Goal: Task Accomplishment & Management: Use online tool/utility

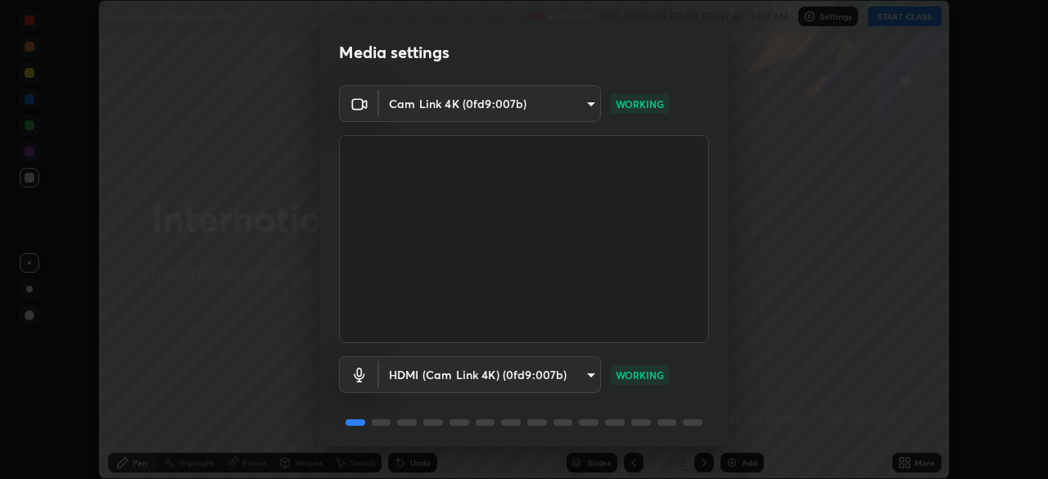
scroll to position [58, 0]
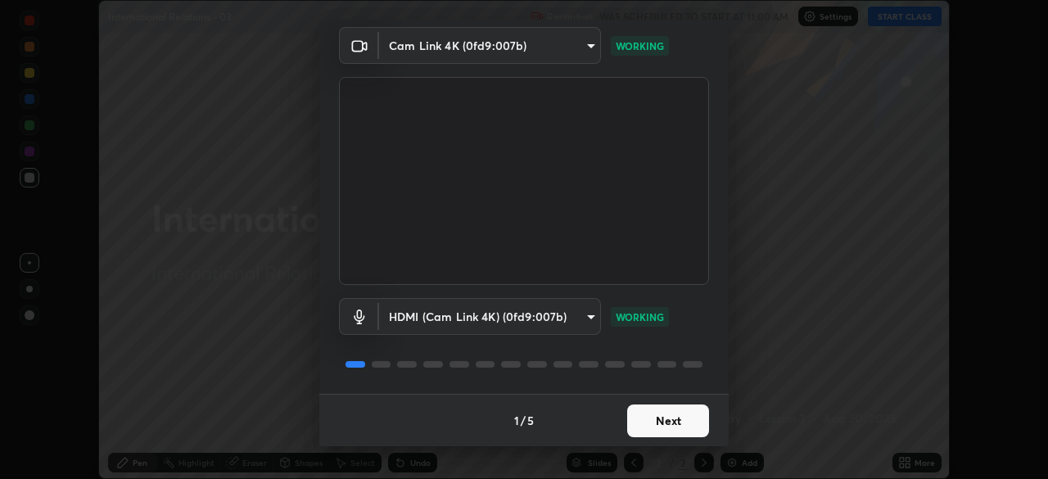
click at [666, 431] on button "Next" at bounding box center [668, 420] width 82 height 33
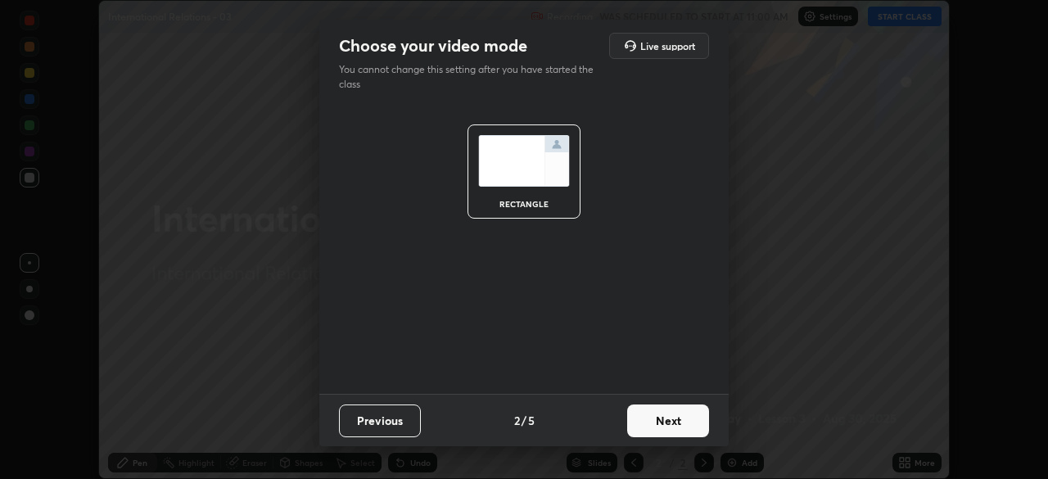
click at [664, 425] on button "Next" at bounding box center [668, 420] width 82 height 33
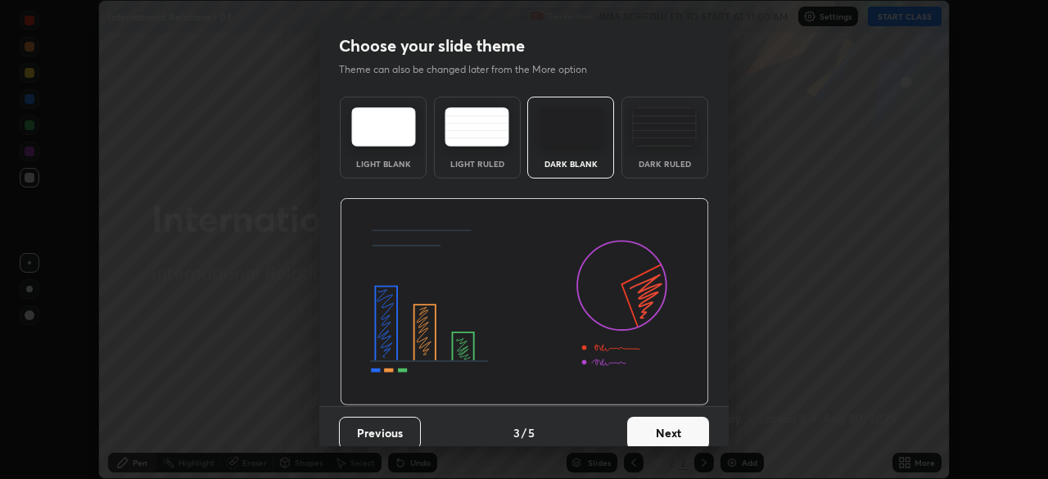
click at [663, 423] on button "Next" at bounding box center [668, 433] width 82 height 33
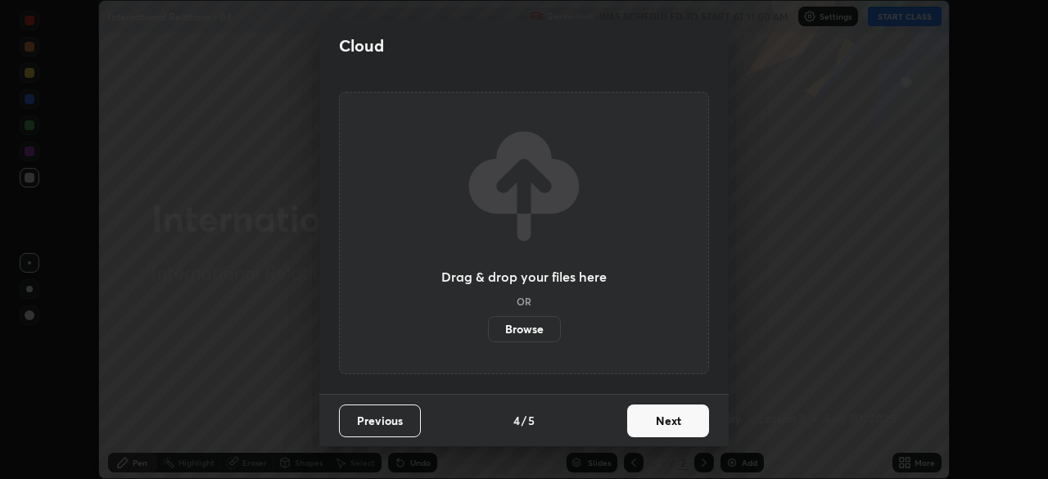
click at [662, 429] on button "Next" at bounding box center [668, 420] width 82 height 33
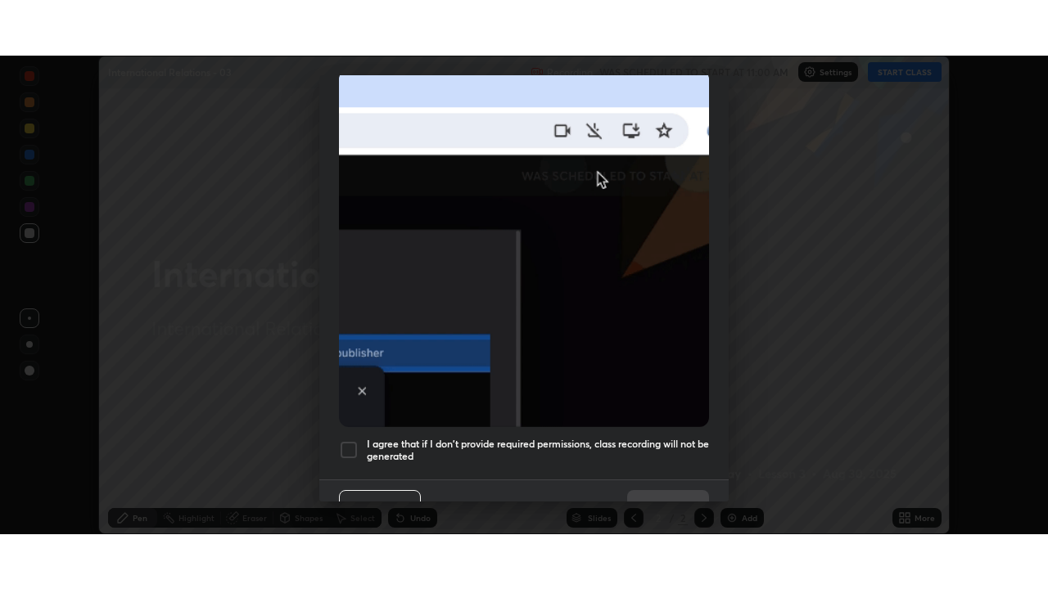
scroll to position [392, 0]
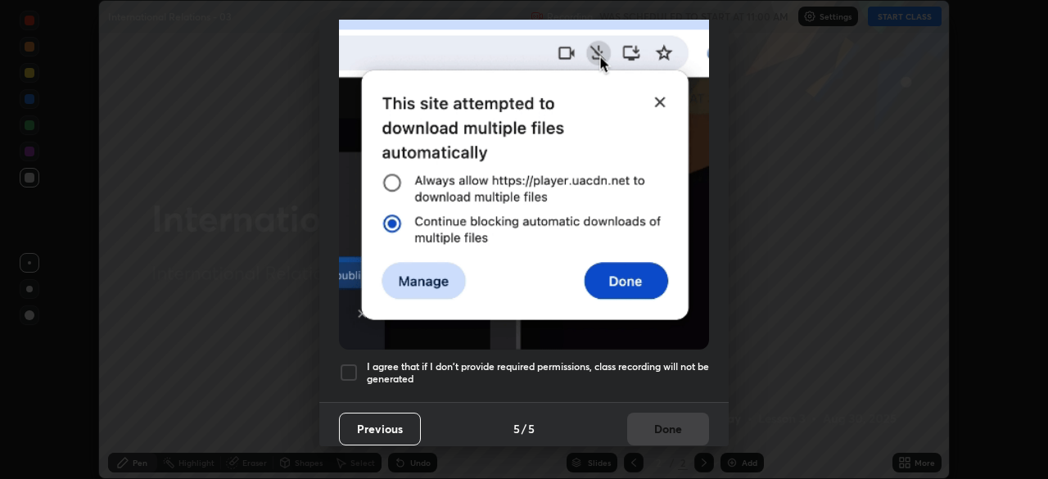
click at [344, 363] on div at bounding box center [349, 373] width 20 height 20
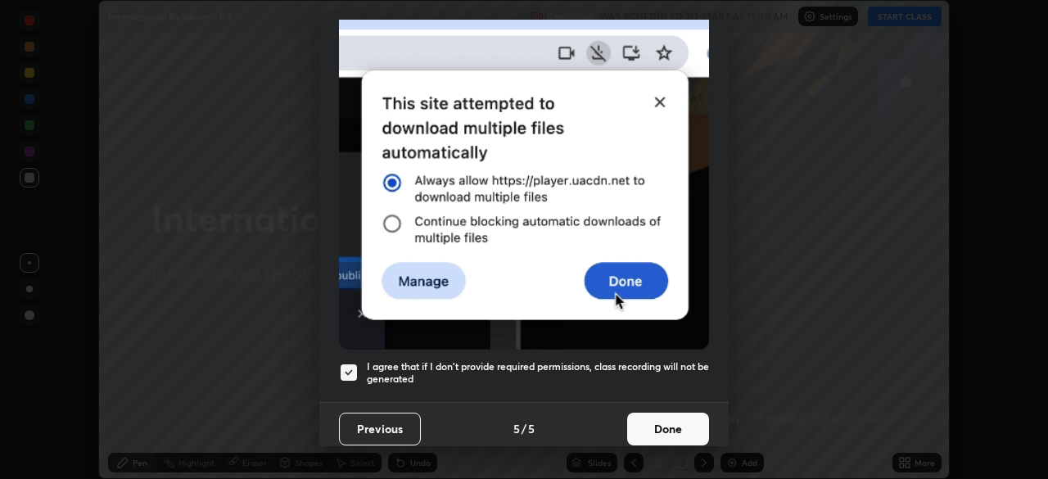
click at [672, 421] on button "Done" at bounding box center [668, 429] width 82 height 33
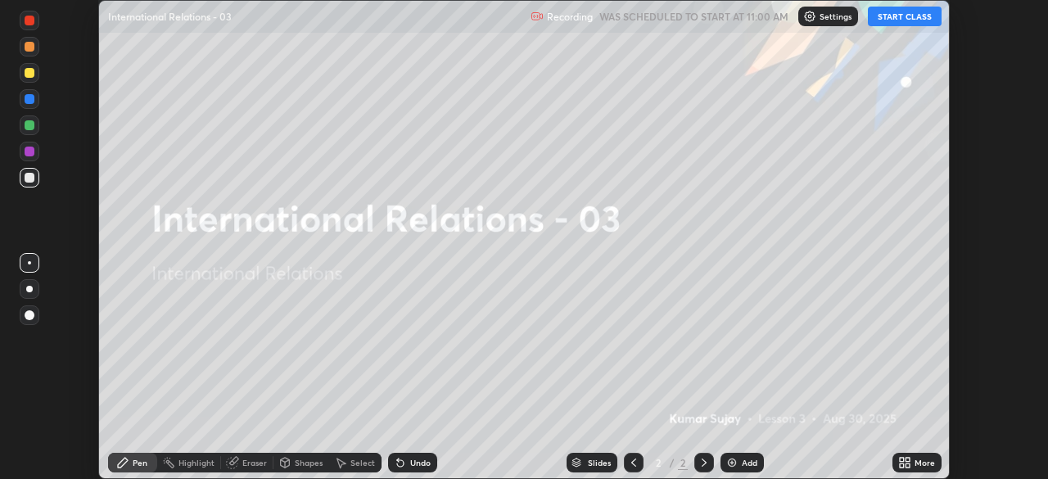
click at [902, 462] on icon at bounding box center [902, 460] width 4 height 4
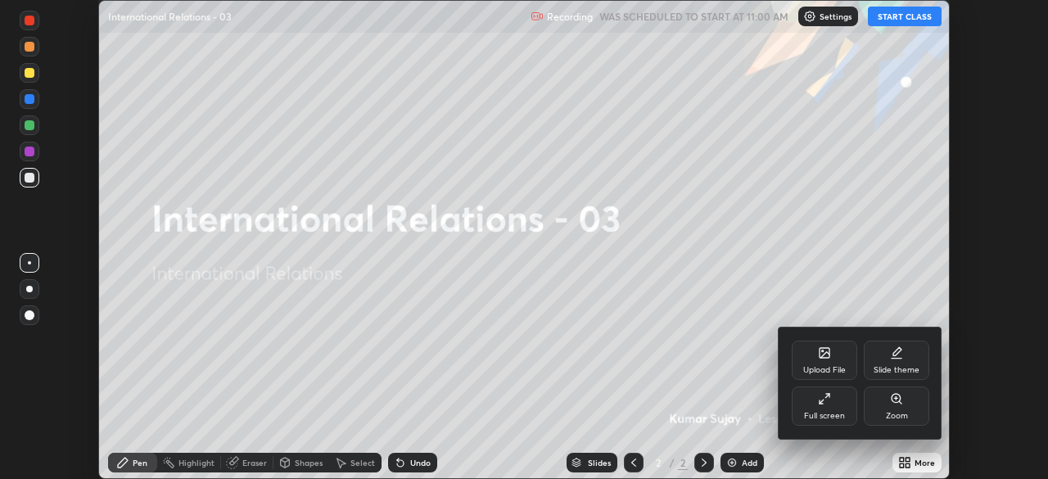
click at [826, 409] on div "Full screen" at bounding box center [824, 405] width 65 height 39
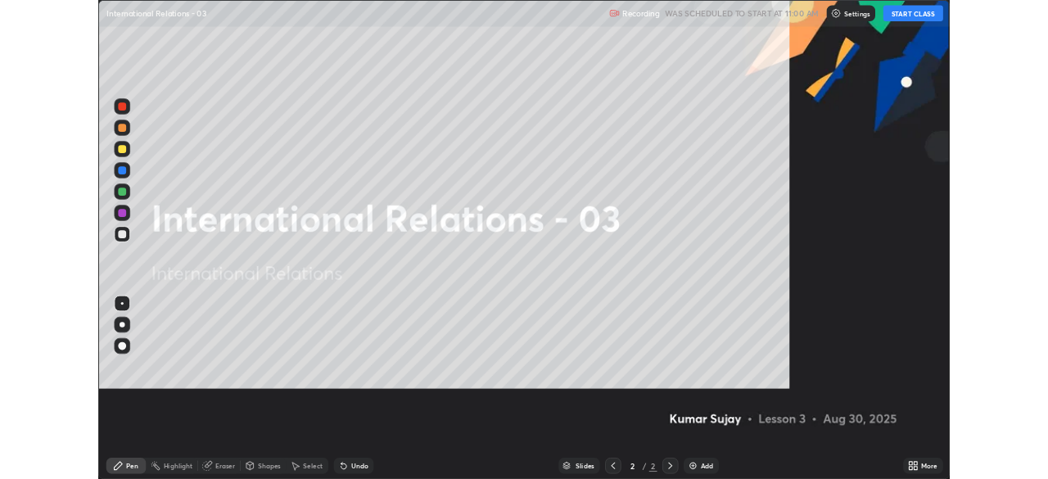
scroll to position [589, 1048]
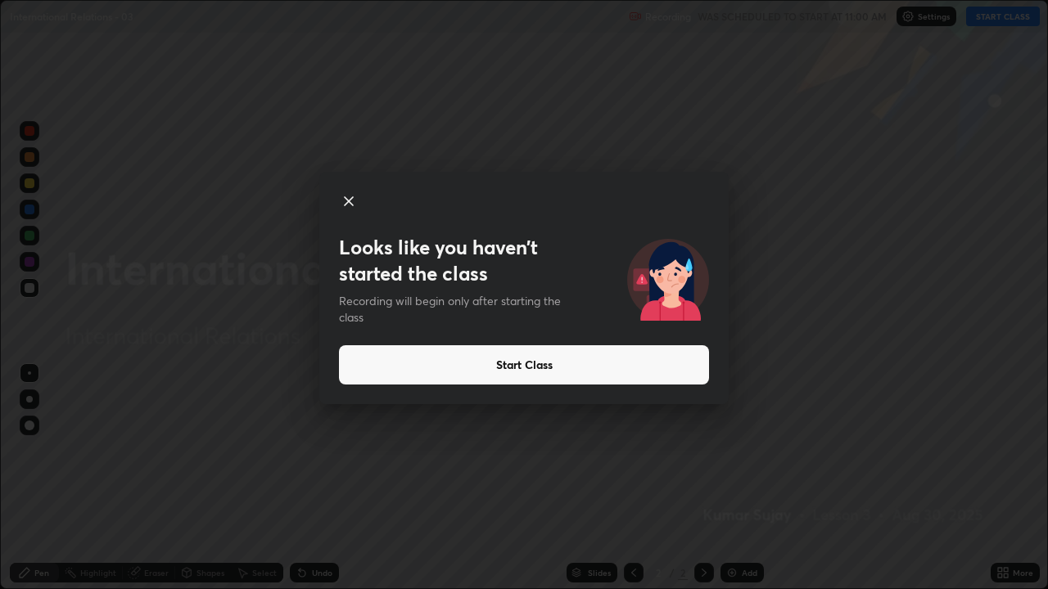
click at [653, 368] on button "Start Class" at bounding box center [524, 365] width 370 height 39
click at [642, 371] on button "Start Class" at bounding box center [524, 365] width 370 height 39
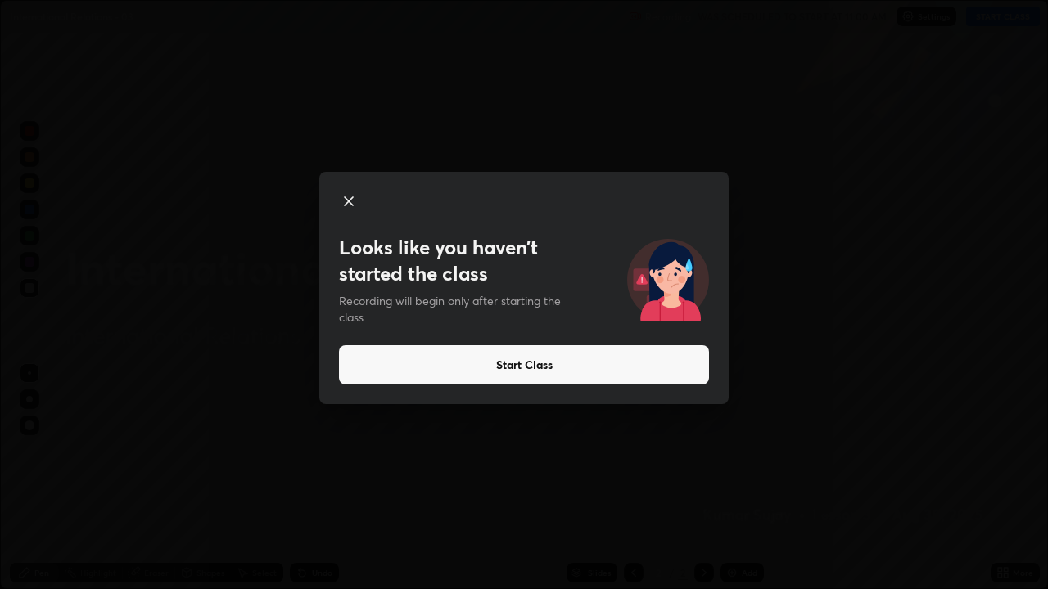
click at [637, 367] on button "Start Class" at bounding box center [524, 365] width 370 height 39
click at [483, 367] on button "Start Class" at bounding box center [524, 365] width 370 height 39
click at [468, 365] on button "Start Class" at bounding box center [524, 365] width 370 height 39
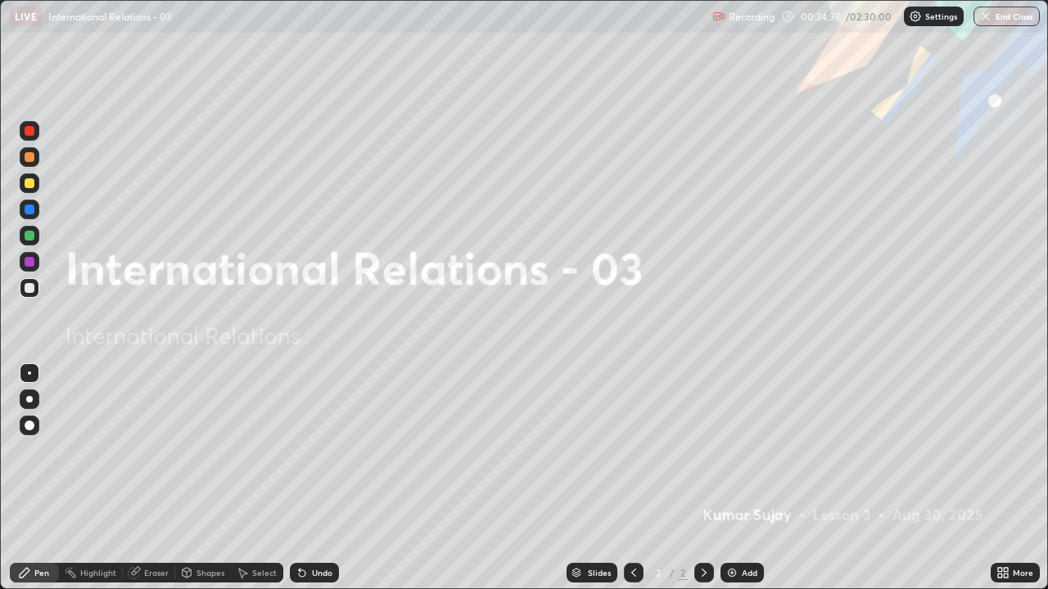
click at [748, 478] on div "Add" at bounding box center [750, 573] width 16 height 8
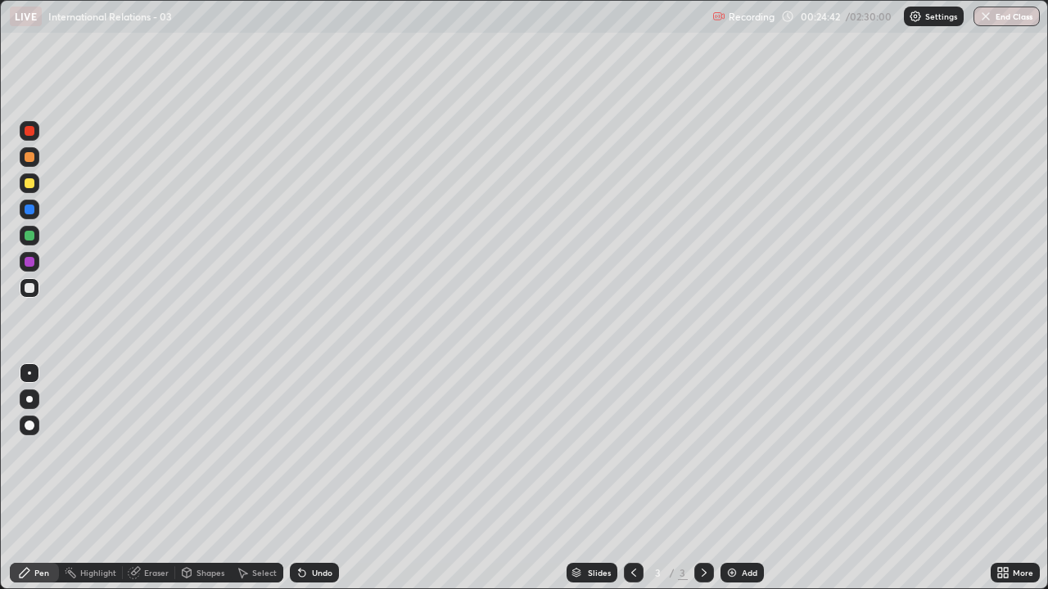
click at [31, 422] on div at bounding box center [30, 426] width 10 height 10
click at [29, 424] on div at bounding box center [30, 426] width 10 height 10
click at [739, 478] on div "Add" at bounding box center [741, 573] width 43 height 20
click at [34, 286] on div at bounding box center [30, 288] width 10 height 10
click at [33, 287] on div at bounding box center [30, 288] width 10 height 10
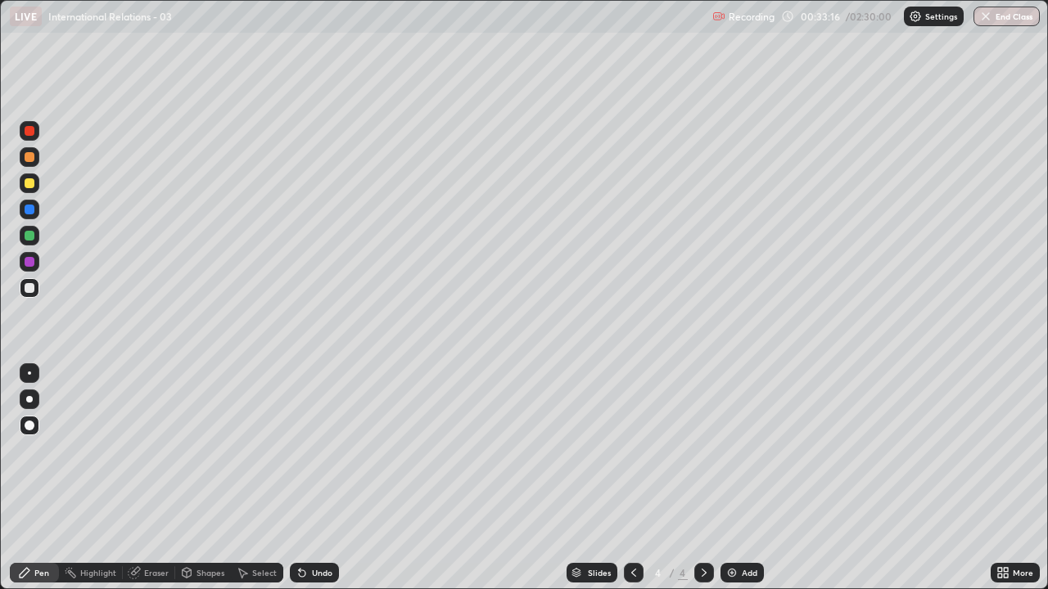
click at [734, 478] on img at bounding box center [731, 573] width 13 height 13
click at [31, 235] on div at bounding box center [30, 236] width 10 height 10
click at [28, 187] on div at bounding box center [30, 183] width 10 height 10
click at [738, 478] on div "Add" at bounding box center [741, 573] width 43 height 20
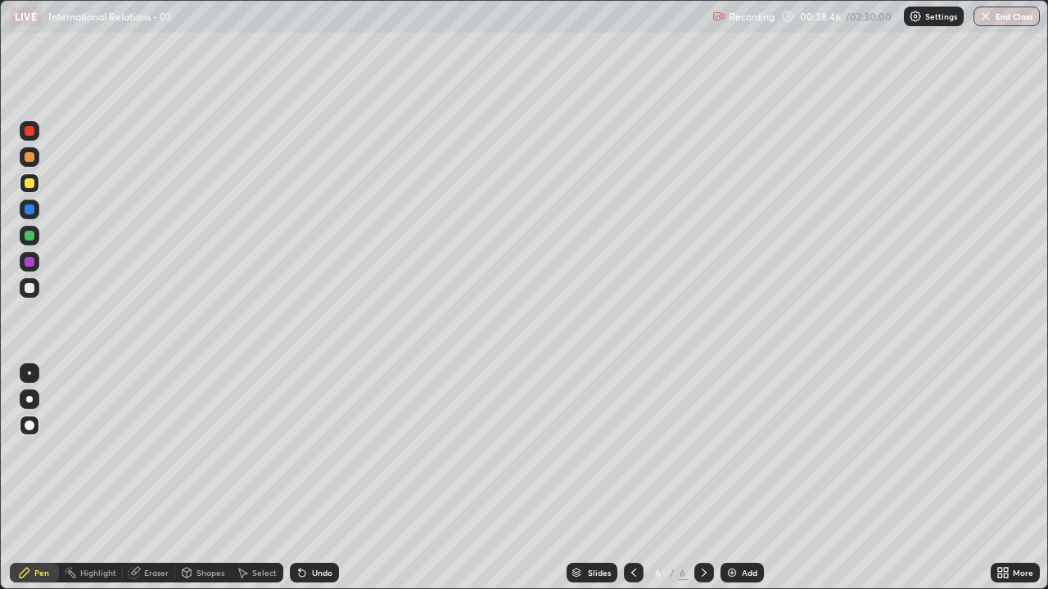
click at [34, 290] on div at bounding box center [30, 288] width 10 height 10
click at [31, 287] on div at bounding box center [30, 288] width 10 height 10
click at [632, 478] on icon at bounding box center [633, 573] width 13 height 13
click at [702, 478] on icon at bounding box center [704, 573] width 13 height 13
click at [743, 478] on div "Add" at bounding box center [750, 573] width 16 height 8
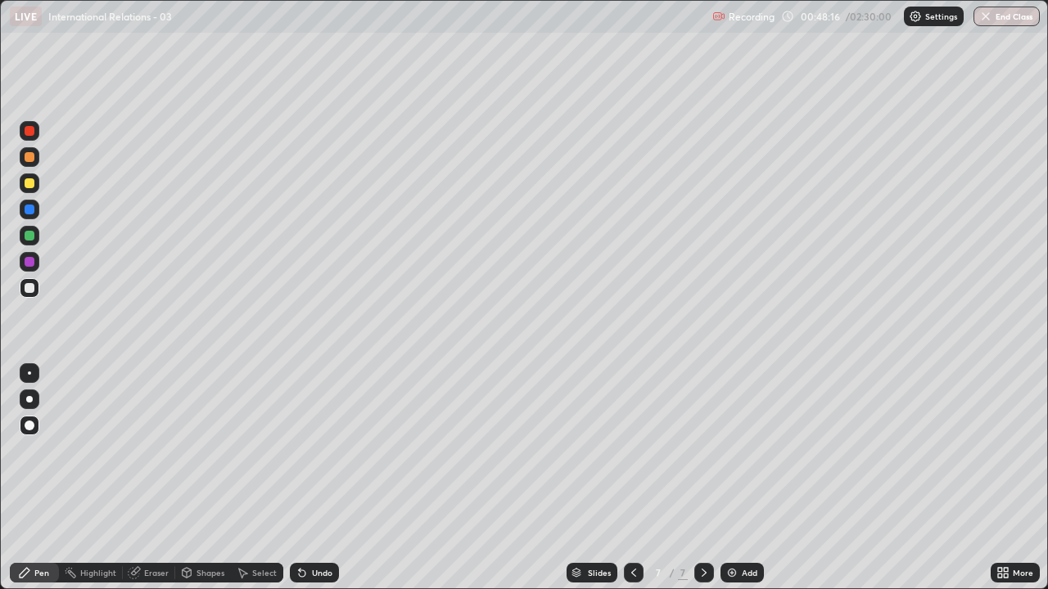
click at [32, 290] on div at bounding box center [30, 288] width 10 height 10
click at [30, 183] on div at bounding box center [30, 183] width 10 height 10
click at [729, 478] on img at bounding box center [731, 573] width 13 height 13
click at [30, 426] on div at bounding box center [30, 426] width 10 height 10
click at [30, 291] on div at bounding box center [30, 288] width 10 height 10
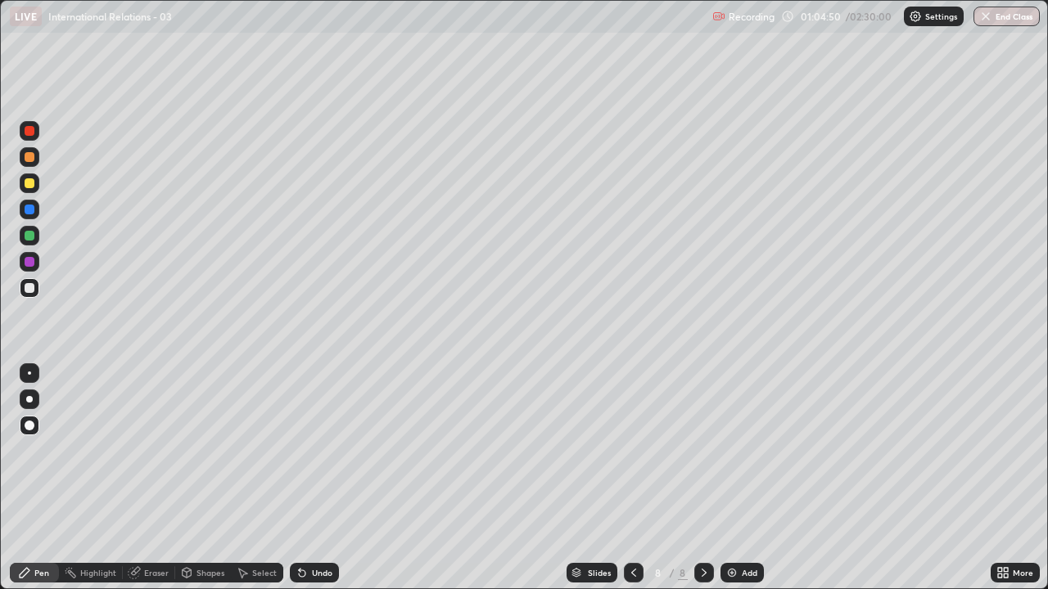
click at [631, 478] on icon at bounding box center [633, 573] width 5 height 8
click at [737, 478] on img at bounding box center [731, 573] width 13 height 13
click at [1005, 478] on icon at bounding box center [1006, 570] width 4 height 4
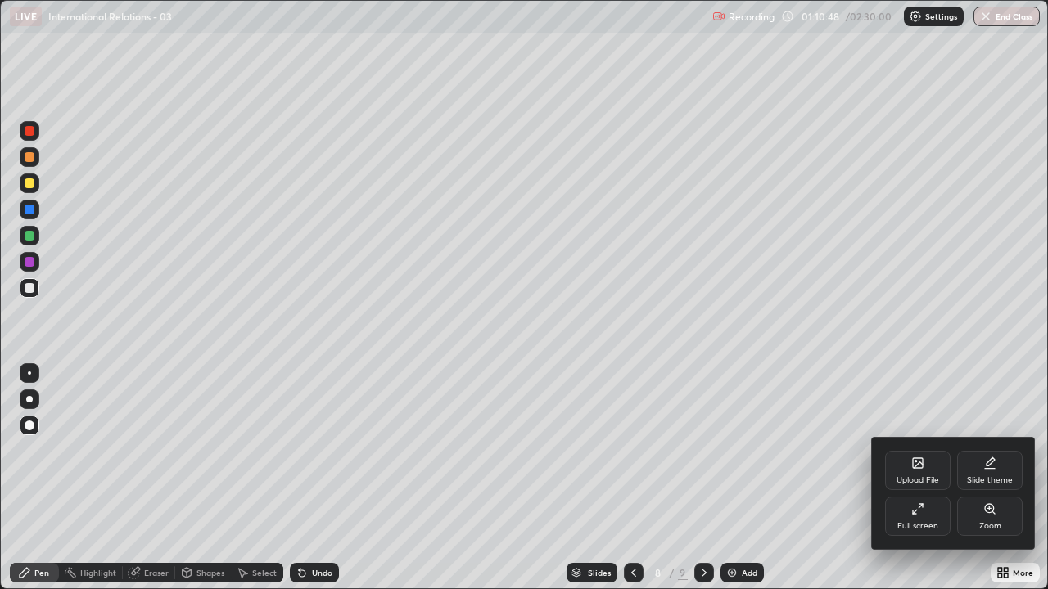
click at [928, 478] on div "Full screen" at bounding box center [917, 516] width 65 height 39
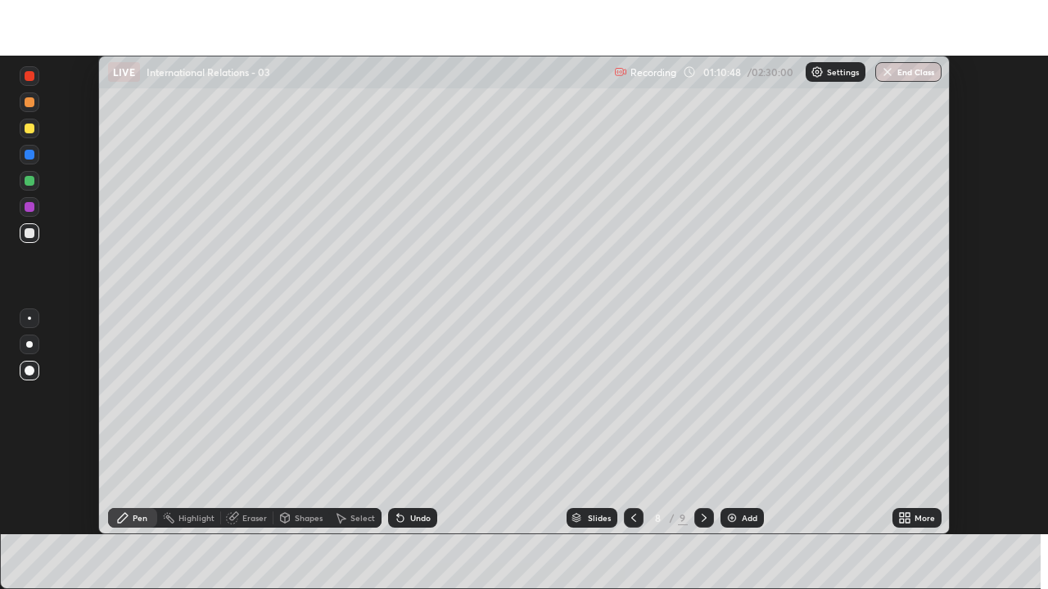
scroll to position [81396, 80827]
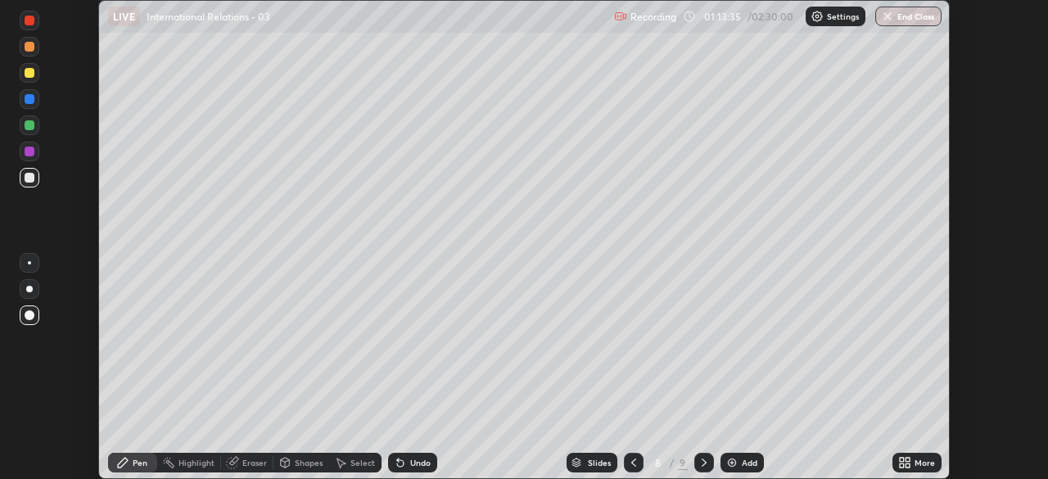
click at [907, 465] on icon at bounding box center [908, 465] width 4 height 4
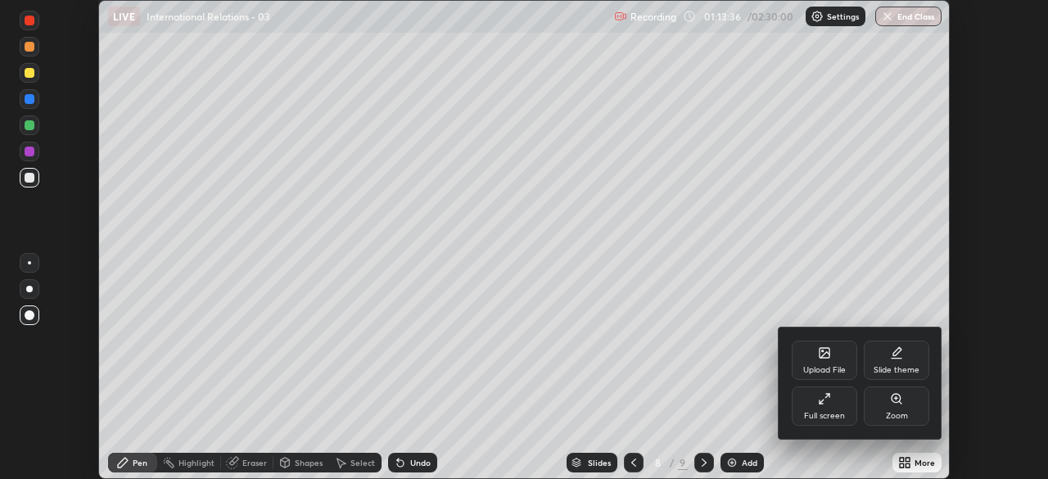
click at [839, 409] on div "Full screen" at bounding box center [824, 405] width 65 height 39
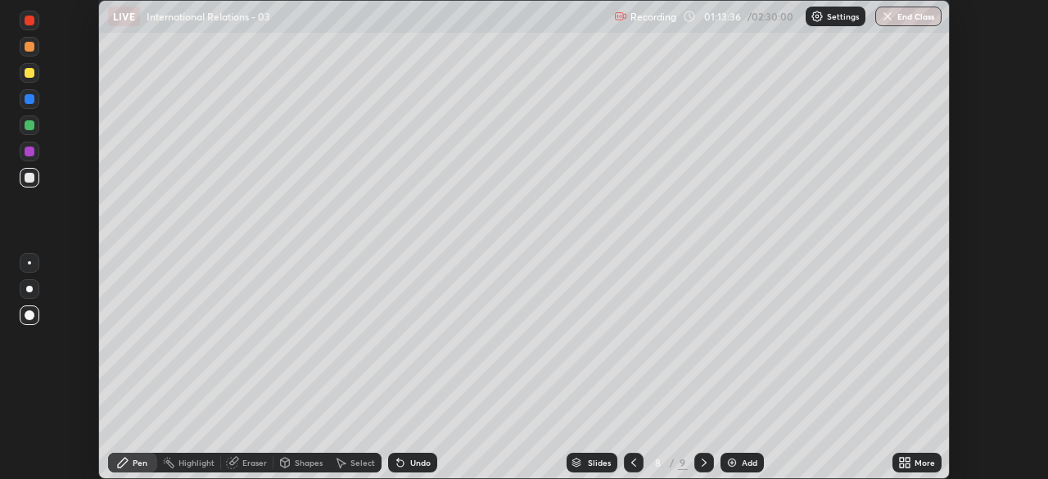
scroll to position [589, 1048]
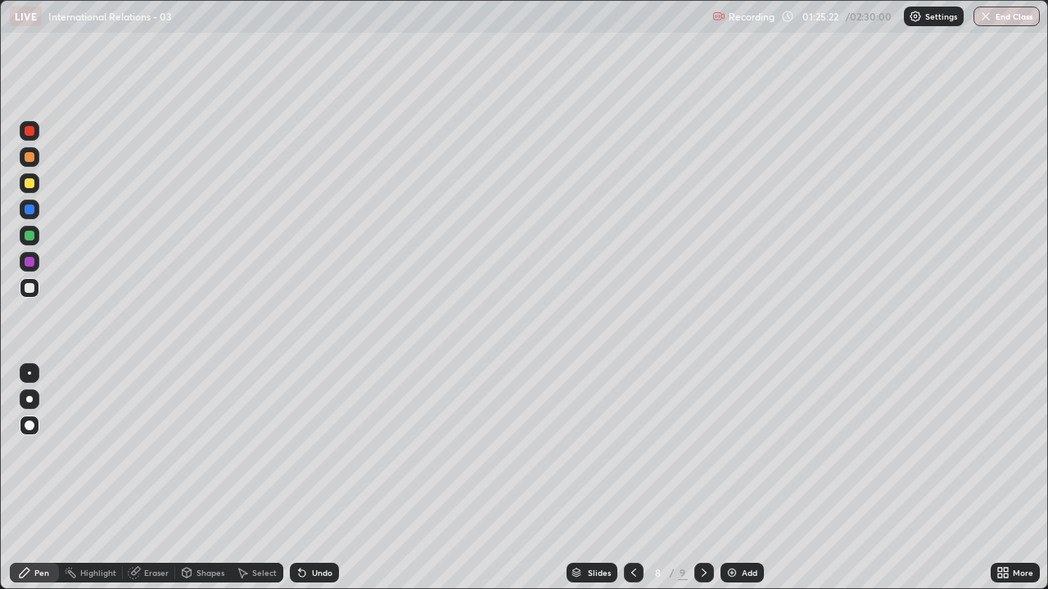
click at [738, 478] on div "Add" at bounding box center [741, 573] width 43 height 20
click at [743, 478] on div "Add" at bounding box center [750, 573] width 16 height 8
click at [742, 478] on div "Add" at bounding box center [750, 573] width 16 height 8
click at [744, 478] on div "Add" at bounding box center [750, 573] width 16 height 8
click at [1017, 478] on div "More" at bounding box center [1023, 573] width 20 height 8
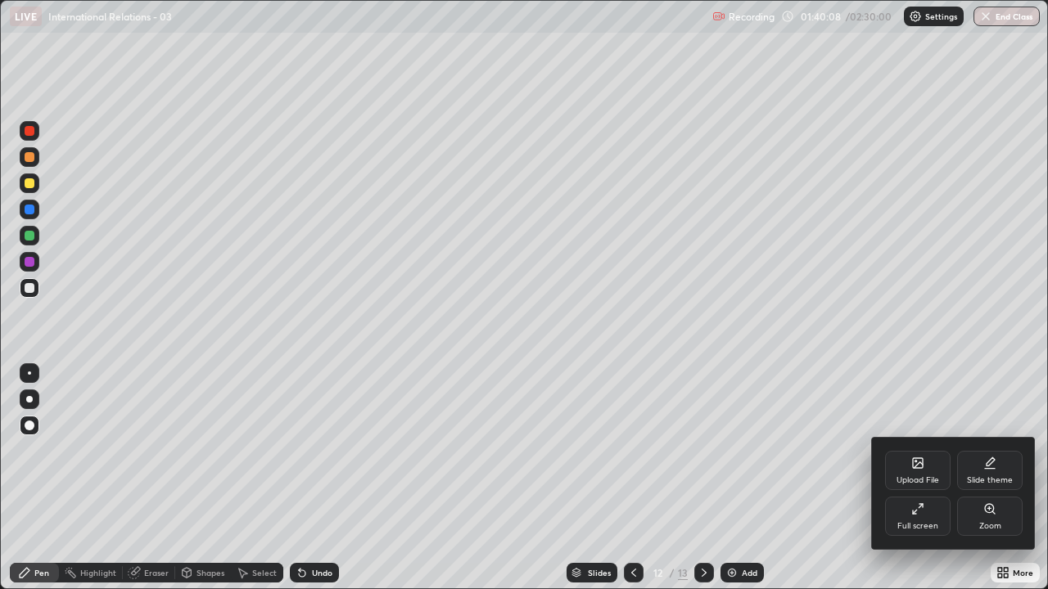
click at [923, 478] on div "Full screen" at bounding box center [917, 516] width 65 height 39
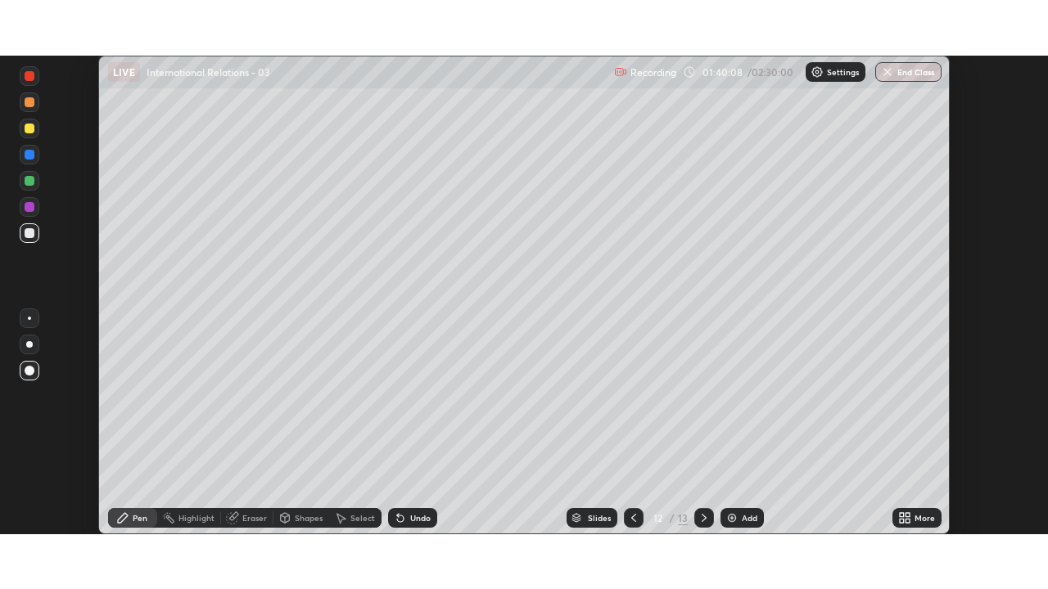
scroll to position [81396, 80827]
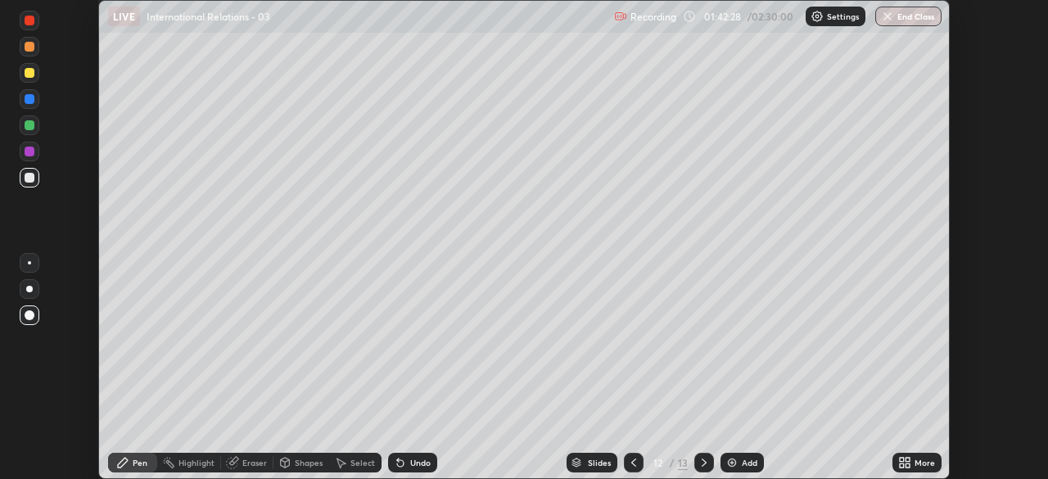
click at [919, 459] on div "More" at bounding box center [925, 462] width 20 height 8
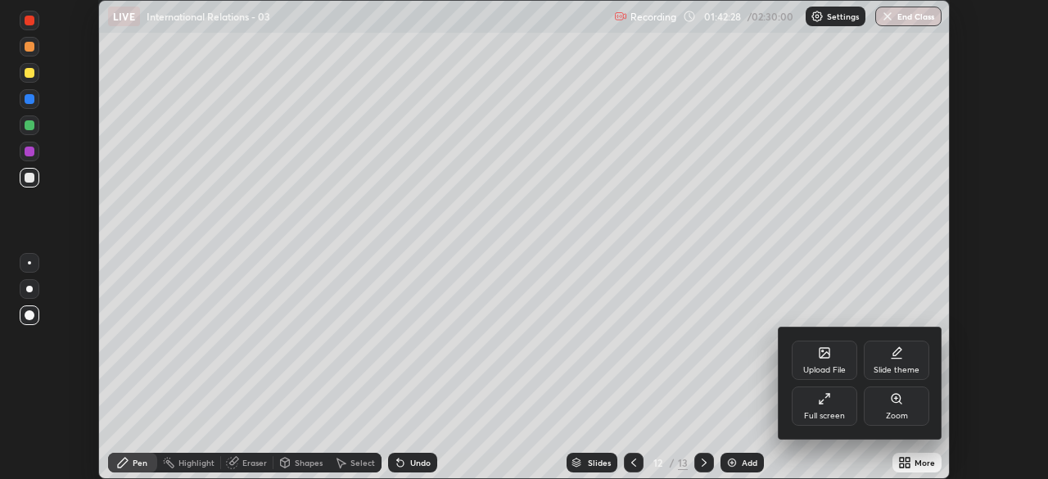
click at [835, 413] on div "Full screen" at bounding box center [824, 416] width 41 height 8
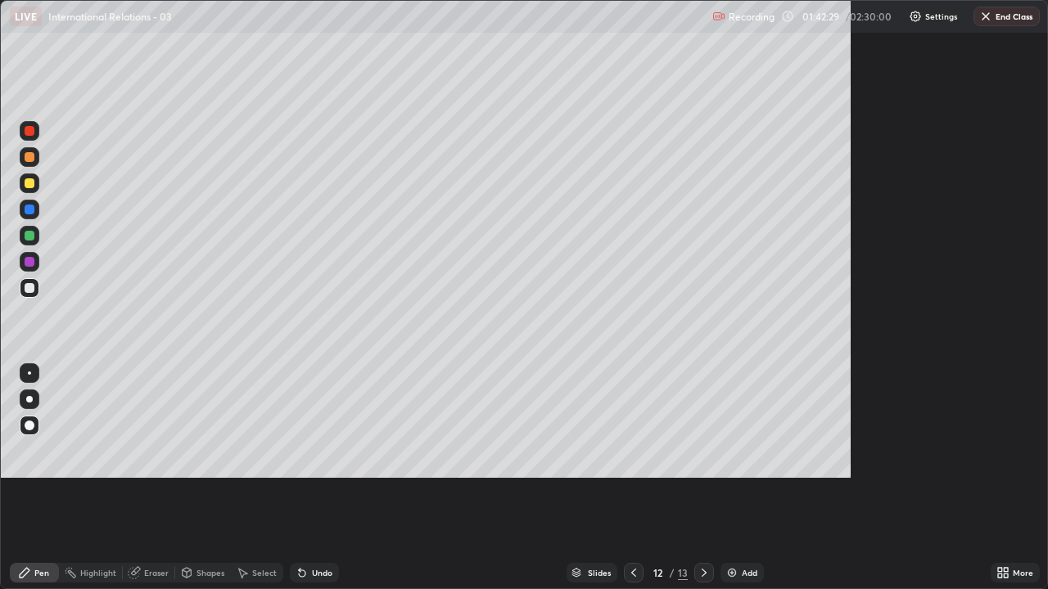
scroll to position [589, 1048]
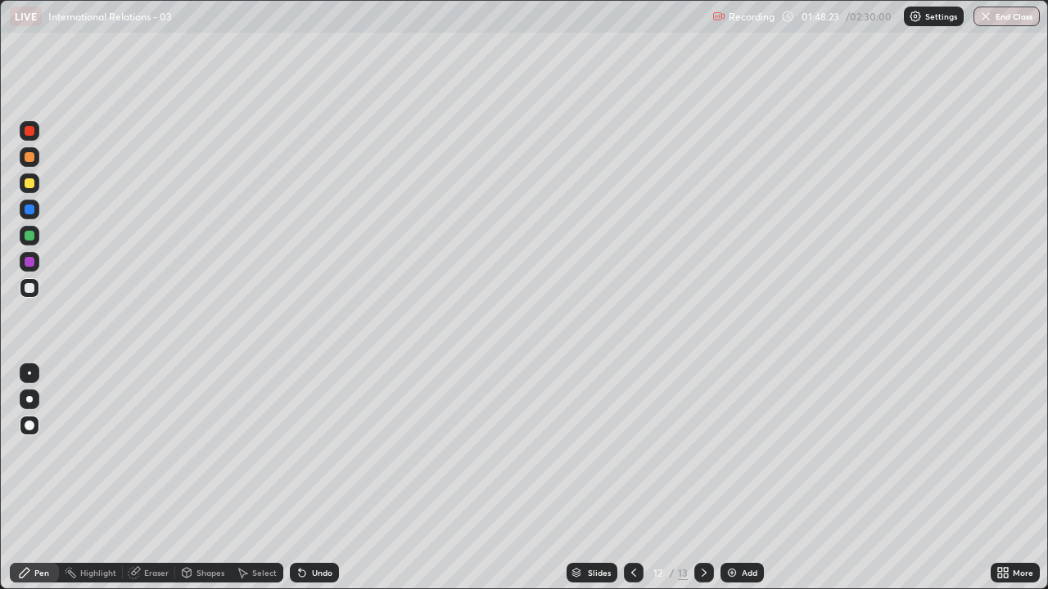
click at [631, 478] on icon at bounding box center [633, 573] width 5 height 8
click at [631, 478] on icon at bounding box center [633, 573] width 13 height 13
click at [703, 478] on icon at bounding box center [704, 573] width 5 height 8
click at [684, 478] on div "13" at bounding box center [683, 573] width 10 height 15
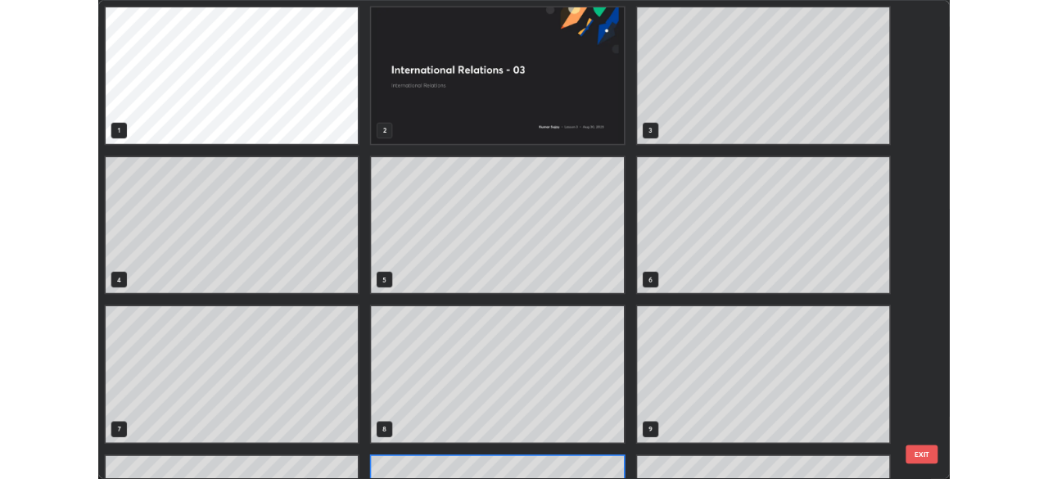
scroll to position [583, 1038]
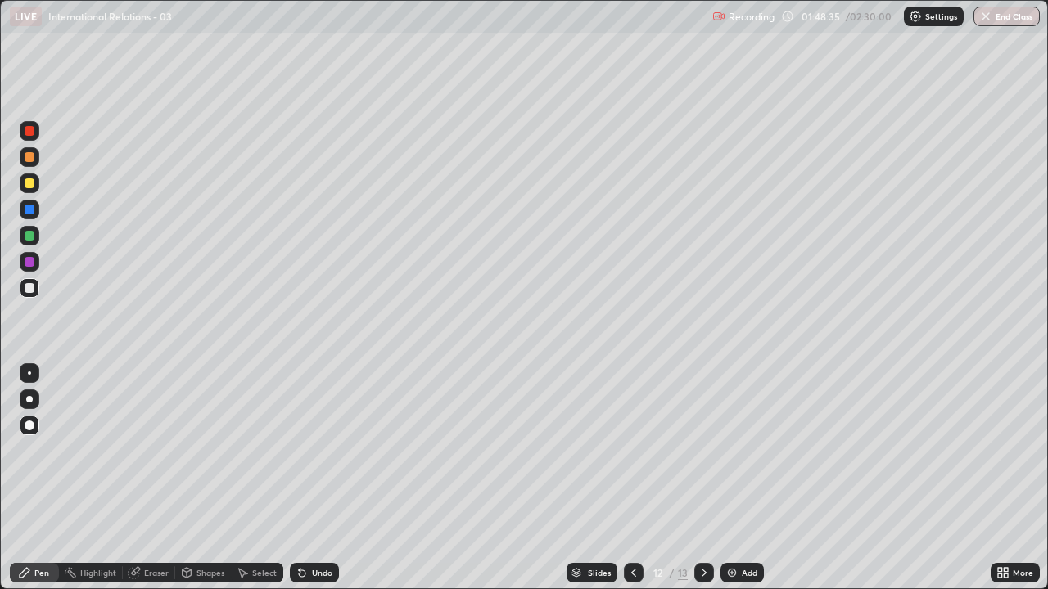
click at [731, 478] on img at bounding box center [731, 573] width 13 height 13
click at [31, 235] on div at bounding box center [30, 236] width 10 height 10
click at [30, 185] on div at bounding box center [30, 183] width 10 height 10
click at [734, 478] on img at bounding box center [731, 573] width 13 height 13
click at [33, 287] on div at bounding box center [30, 288] width 10 height 10
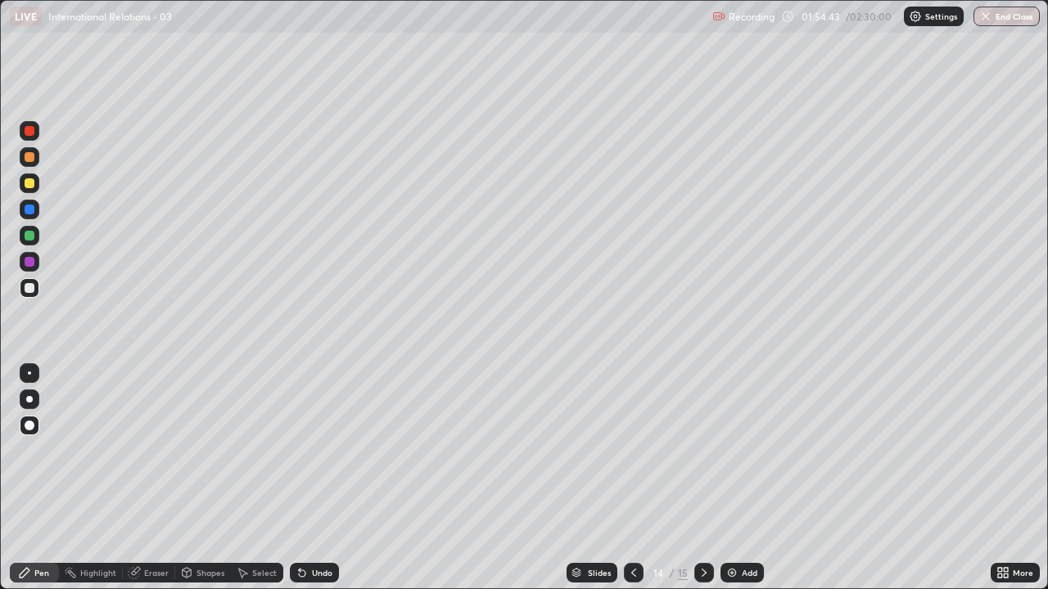
click at [33, 288] on div at bounding box center [30, 288] width 10 height 10
click at [32, 287] on div at bounding box center [30, 288] width 10 height 10
click at [1016, 478] on div "More" at bounding box center [1023, 573] width 20 height 8
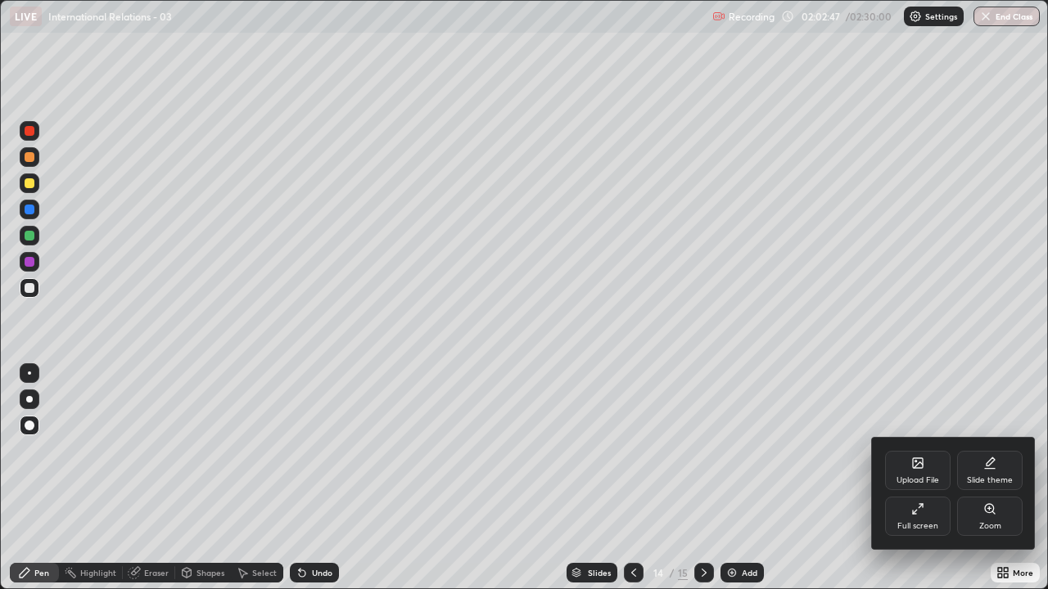
click at [913, 478] on div "Full screen" at bounding box center [917, 526] width 41 height 8
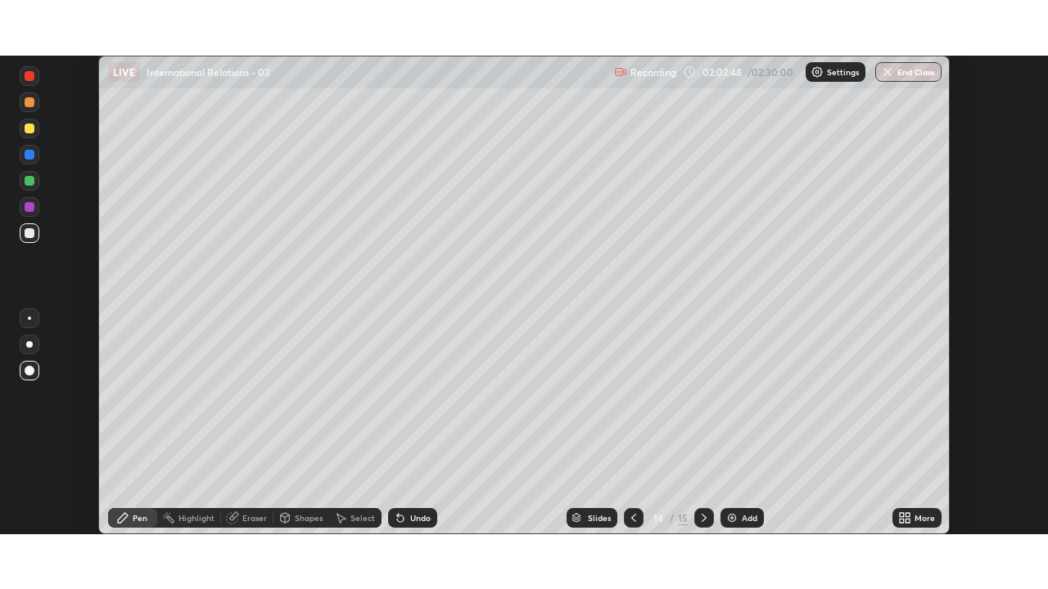
scroll to position [81396, 80827]
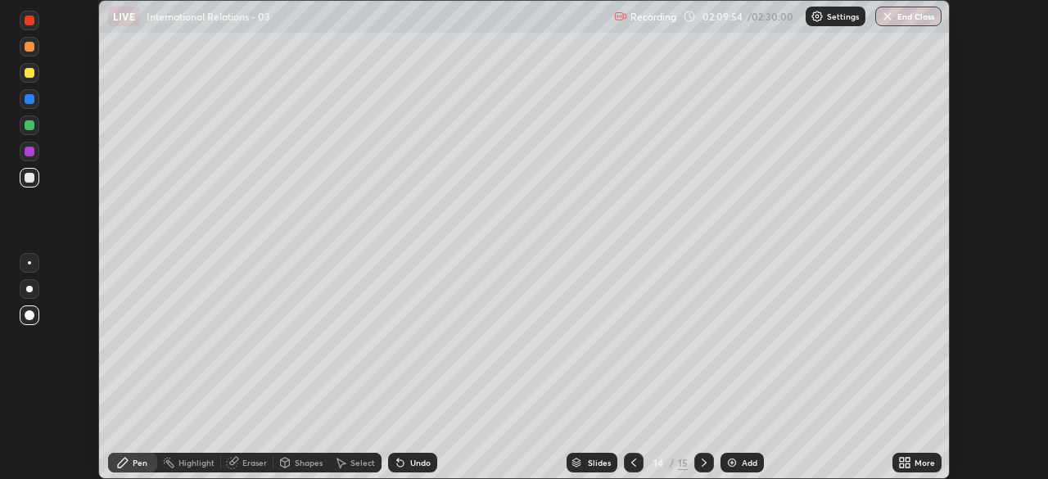
click at [906, 466] on icon at bounding box center [908, 465] width 4 height 4
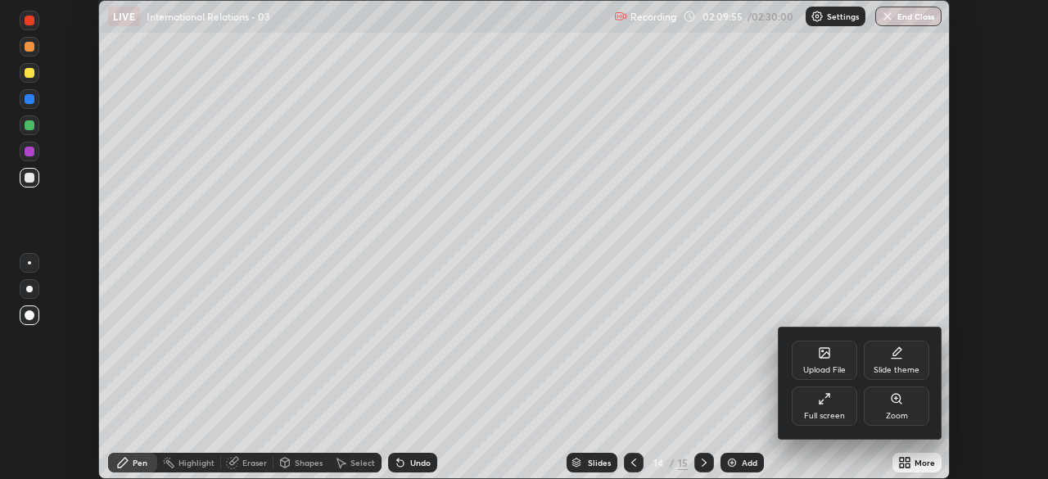
click at [835, 406] on div "Full screen" at bounding box center [824, 405] width 65 height 39
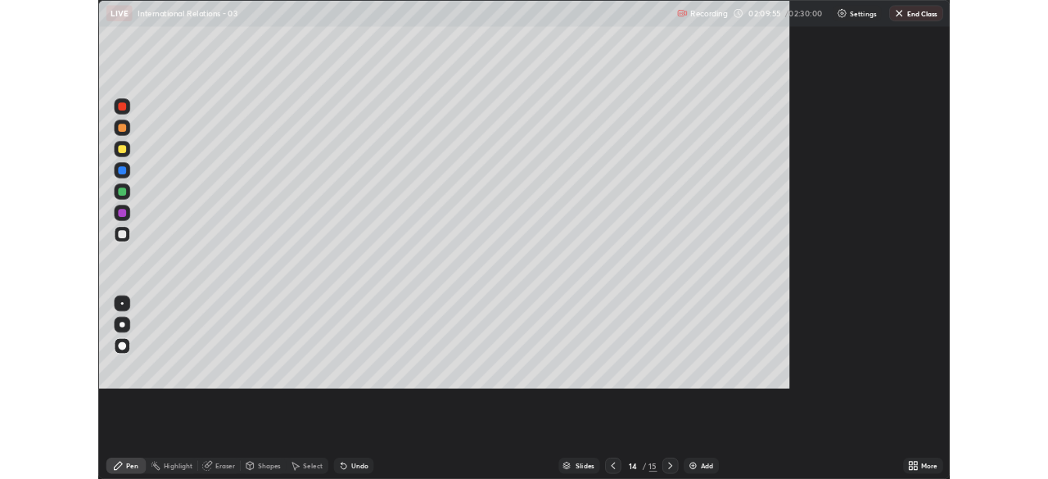
scroll to position [589, 1048]
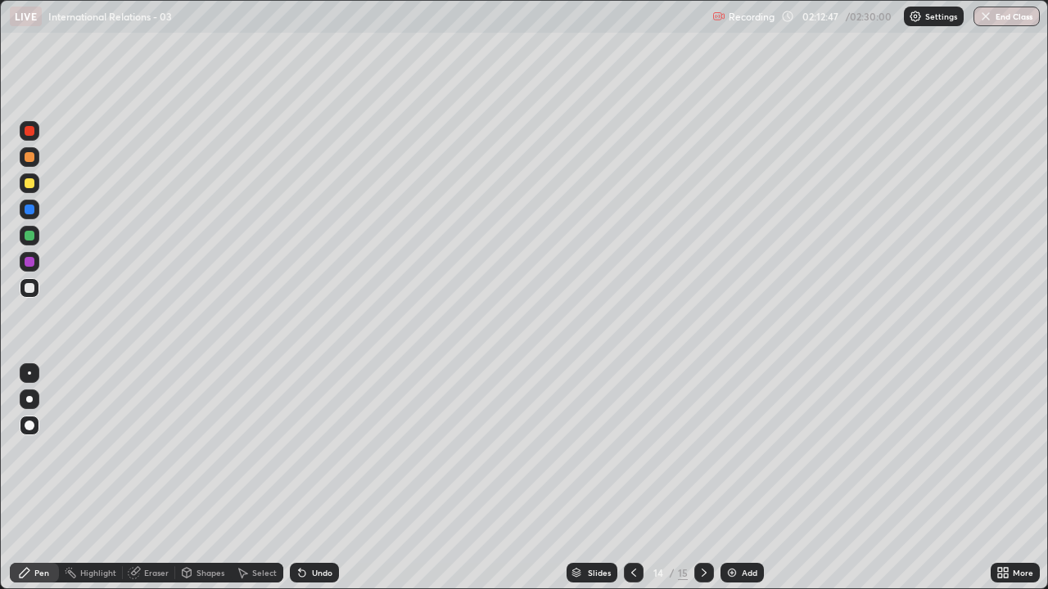
click at [742, 478] on div "Add" at bounding box center [750, 573] width 16 height 8
click at [634, 478] on icon at bounding box center [633, 573] width 13 height 13
click at [702, 478] on icon at bounding box center [704, 573] width 13 height 13
click at [734, 478] on div "Add" at bounding box center [741, 573] width 43 height 20
click at [1008, 478] on icon at bounding box center [1006, 570] width 4 height 4
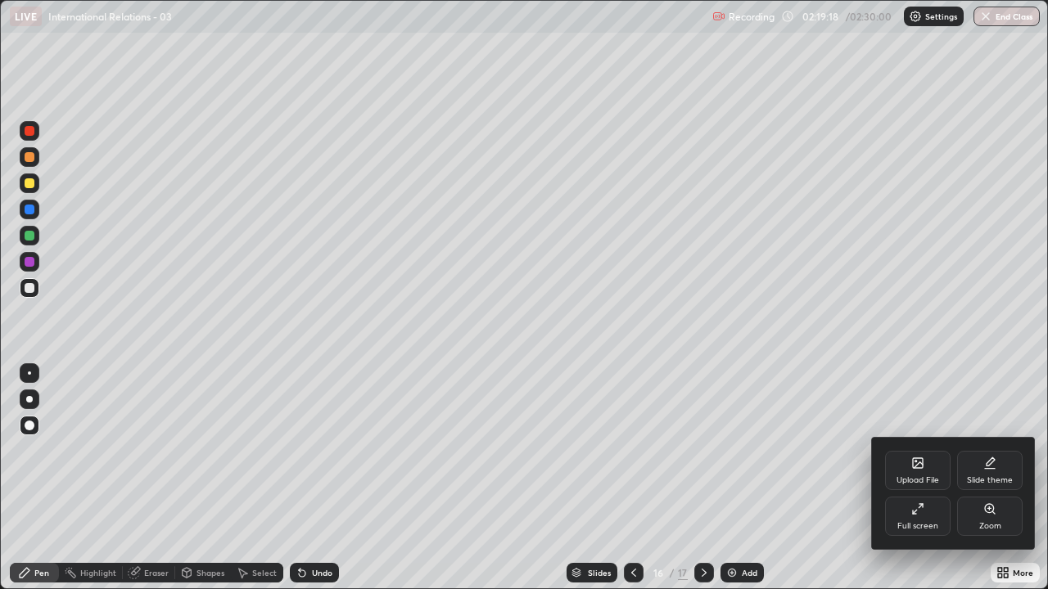
click at [922, 478] on div "Full screen" at bounding box center [917, 526] width 41 height 8
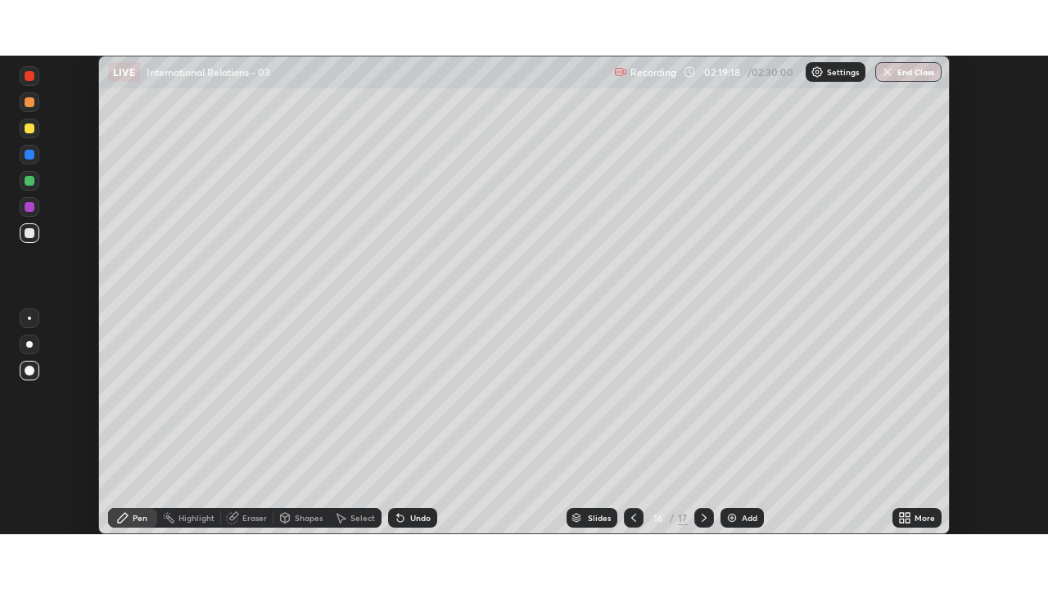
scroll to position [81396, 80827]
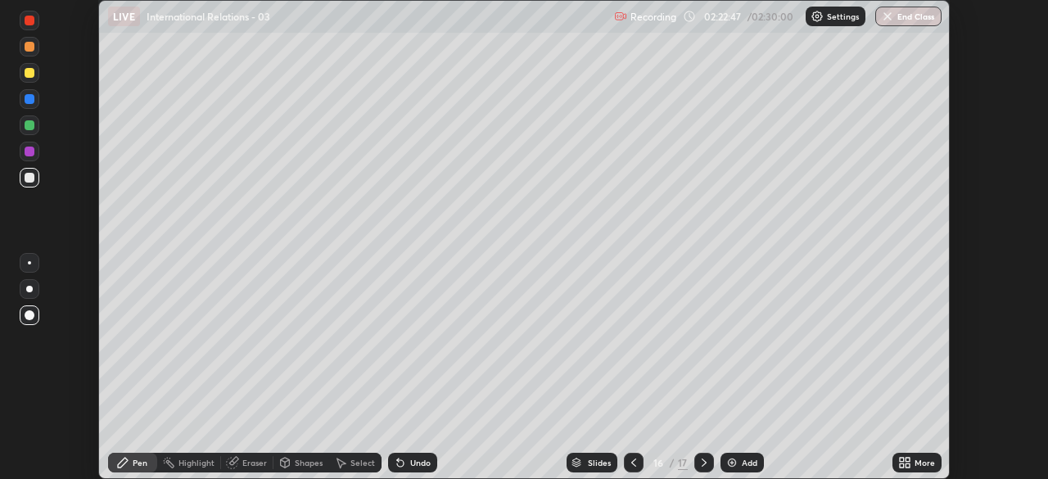
click at [914, 456] on div "More" at bounding box center [916, 463] width 49 height 20
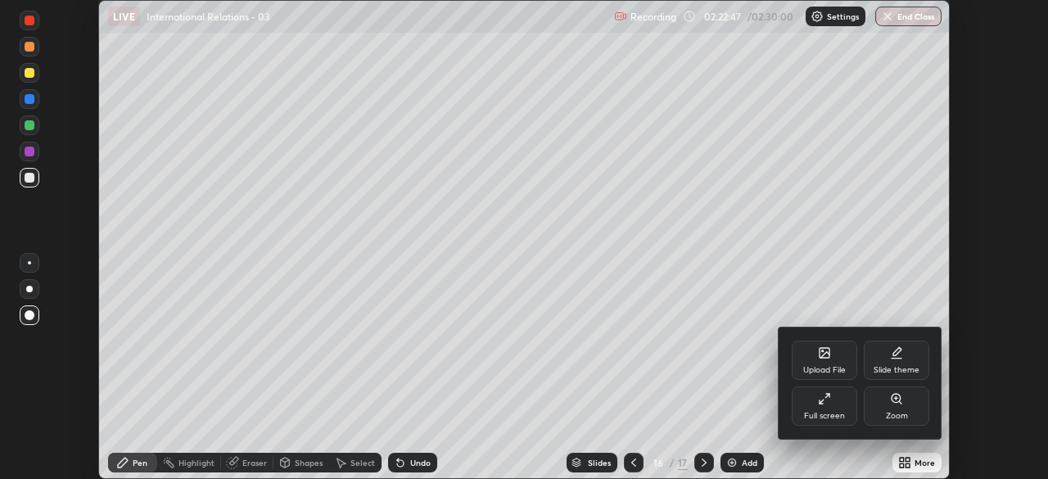
click at [834, 404] on div "Full screen" at bounding box center [824, 405] width 65 height 39
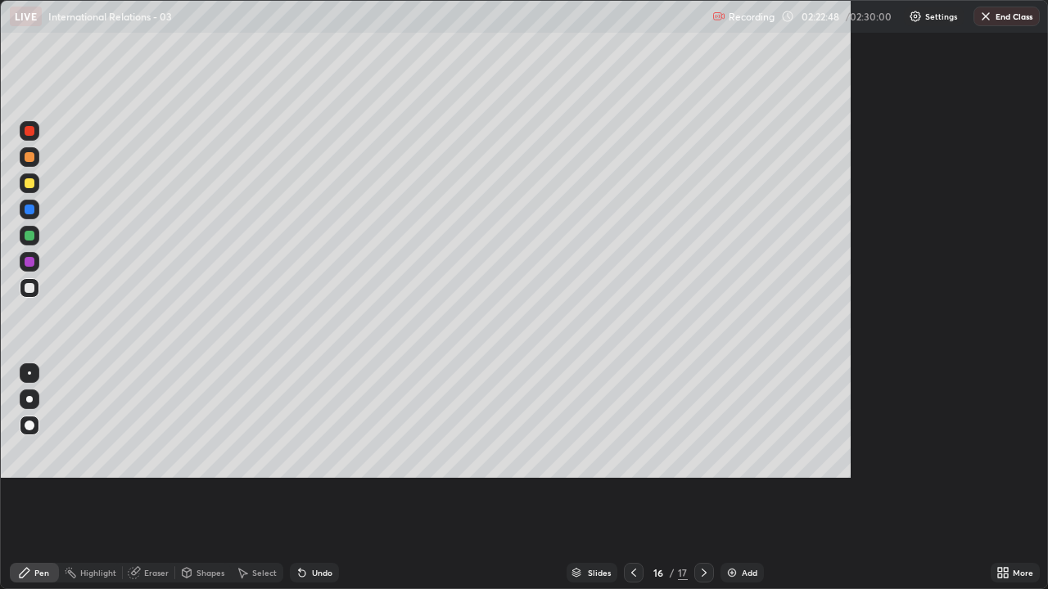
scroll to position [589, 1048]
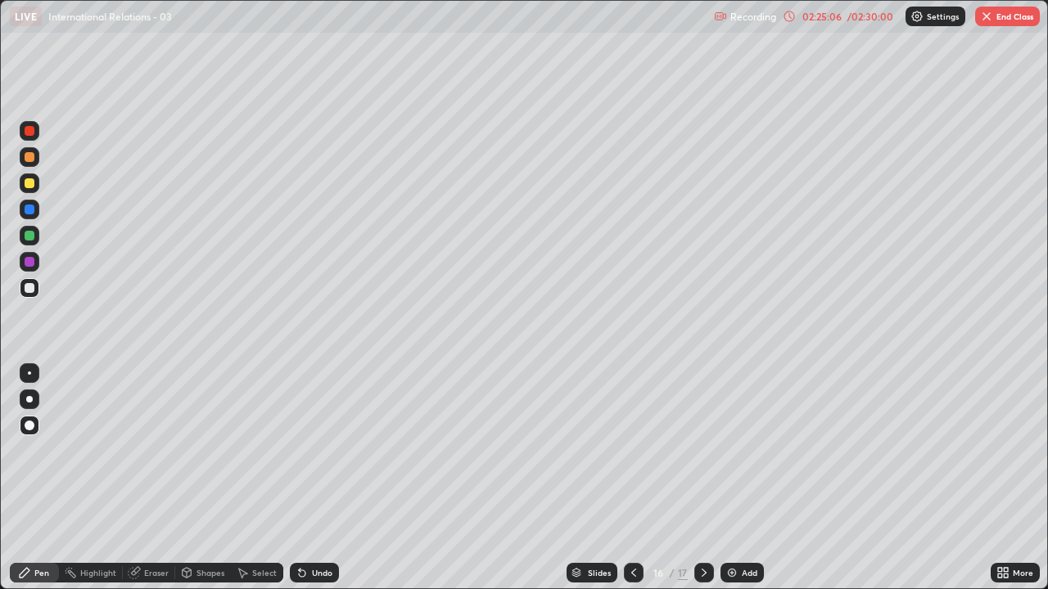
click at [739, 478] on div "Add" at bounding box center [741, 573] width 43 height 20
click at [862, 18] on div "/ 02:30:00" at bounding box center [870, 16] width 51 height 10
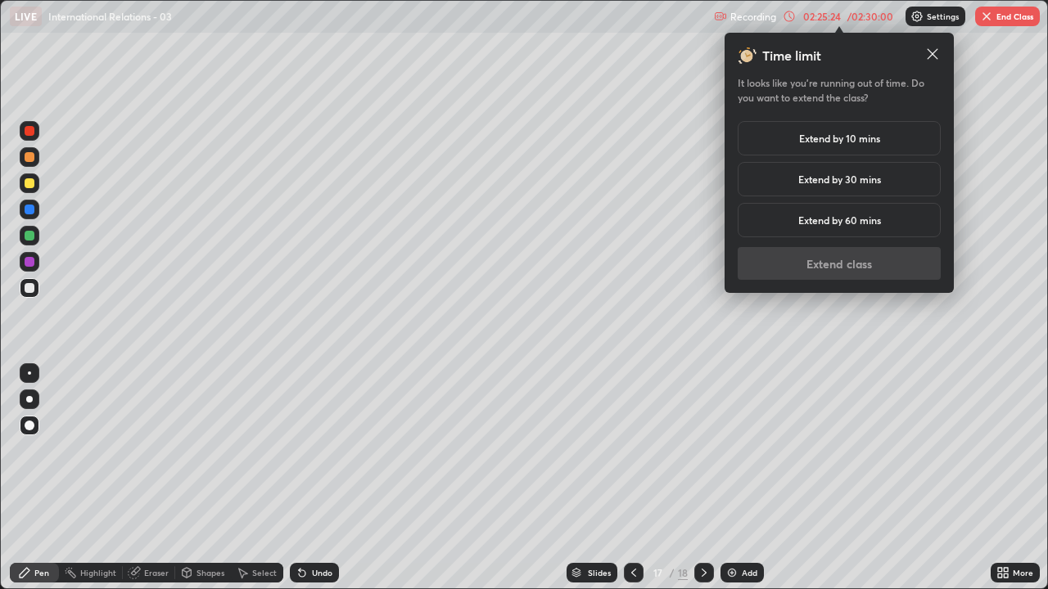
click at [847, 135] on h5 "Extend by 10 mins" at bounding box center [839, 138] width 81 height 15
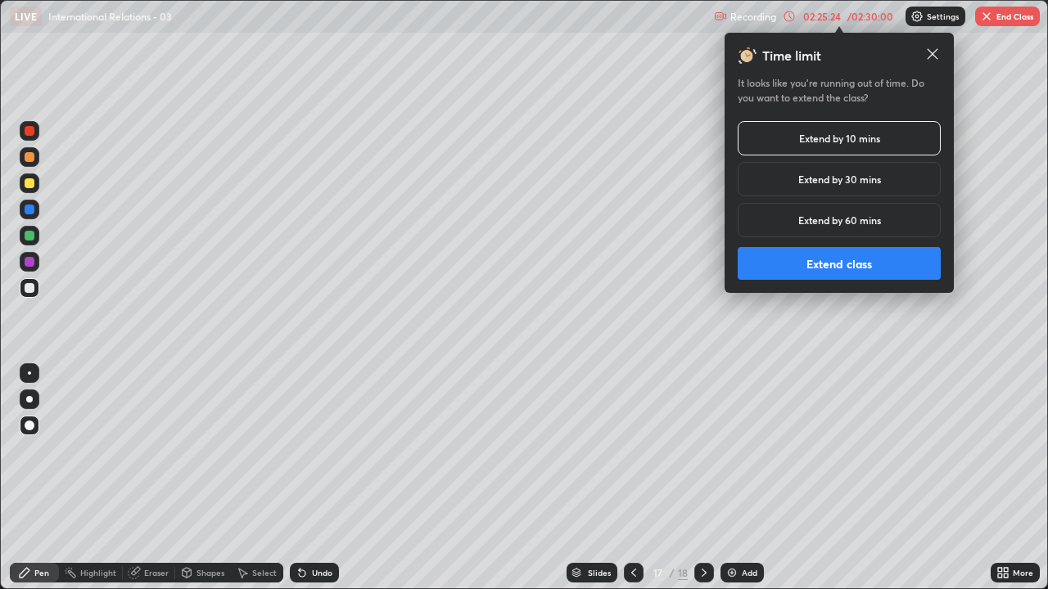
click at [826, 259] on button "Extend class" at bounding box center [839, 263] width 203 height 33
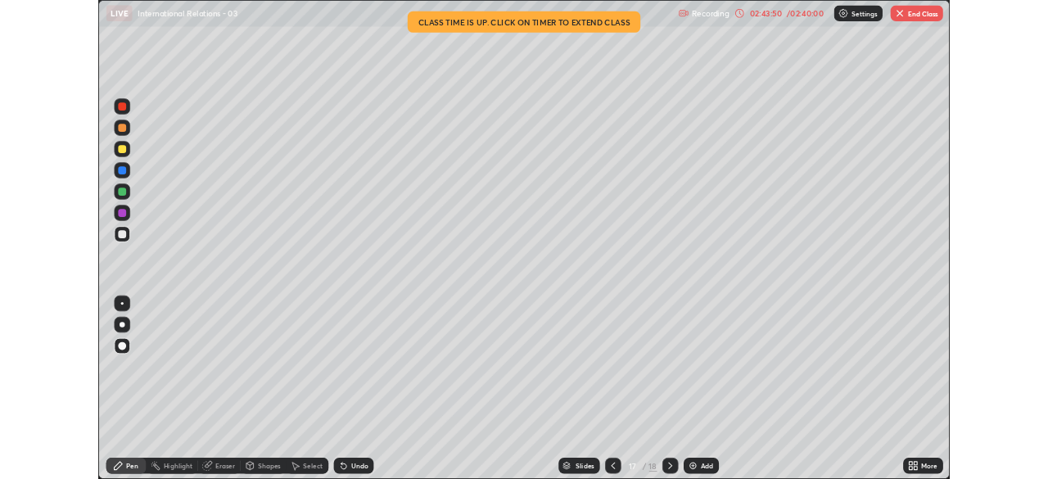
scroll to position [589, 1048]
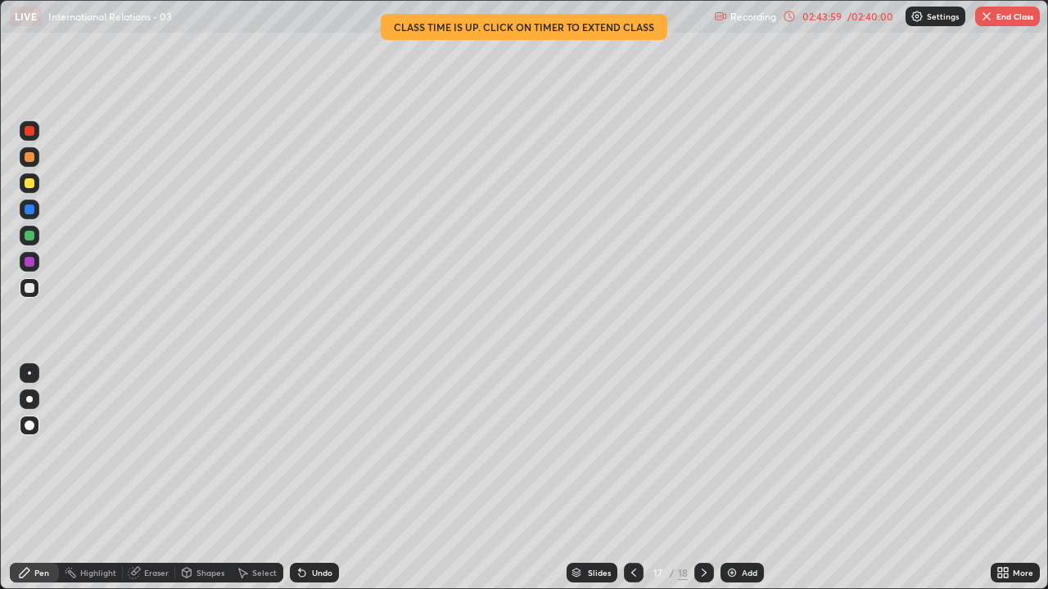
click at [993, 16] on button "End Class" at bounding box center [1007, 17] width 65 height 20
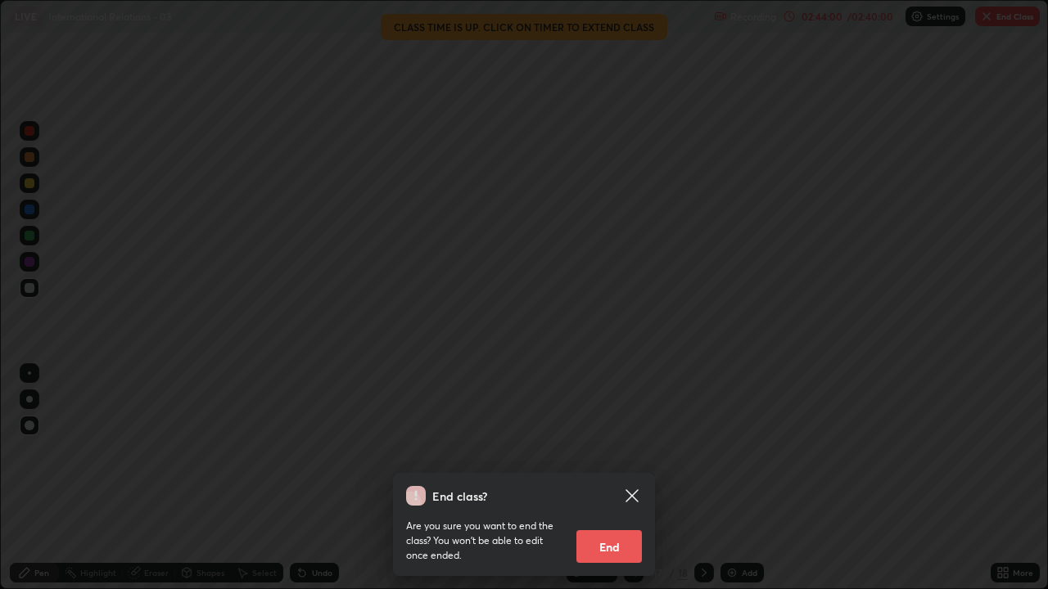
click at [604, 547] on button "End" at bounding box center [608, 547] width 65 height 33
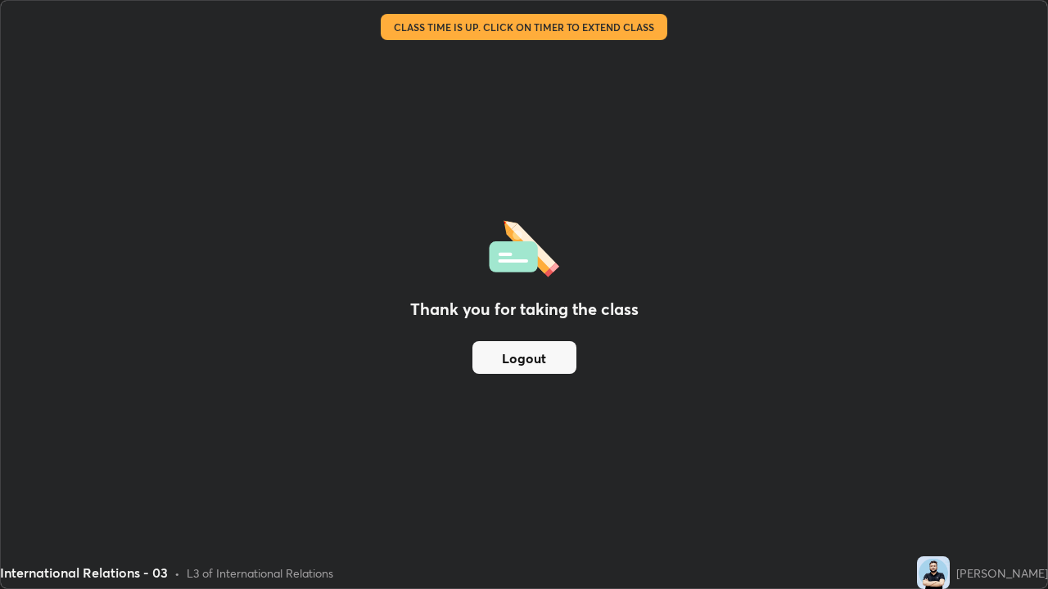
click at [930, 472] on div "Thank you for taking the class Logout" at bounding box center [524, 295] width 1046 height 588
click at [918, 468] on div "Thank you for taking the class Logout" at bounding box center [524, 295] width 1046 height 588
click at [905, 469] on div "Thank you for taking the class Logout" at bounding box center [524, 295] width 1046 height 588
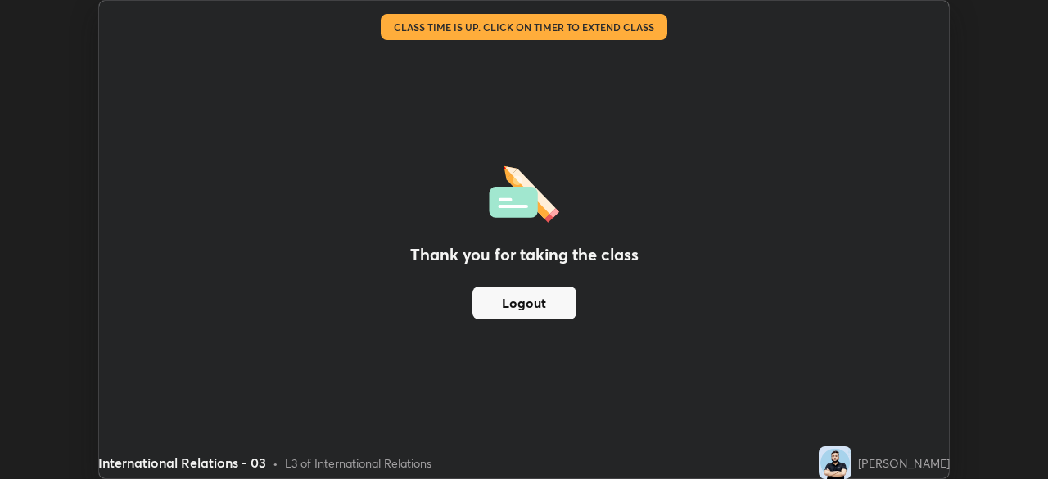
scroll to position [81396, 80827]
